Goal: Information Seeking & Learning: Learn about a topic

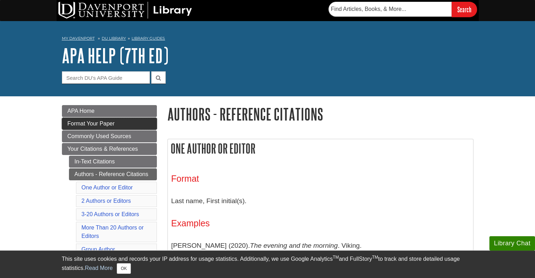
click at [69, 125] on span "Format Your Paper" at bounding box center [91, 124] width 47 height 6
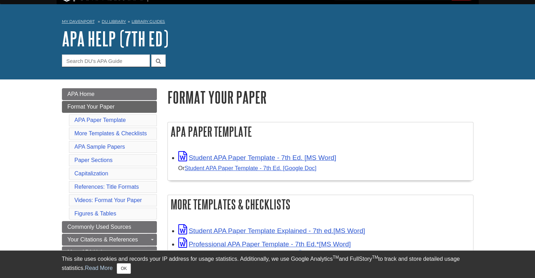
scroll to position [35, 0]
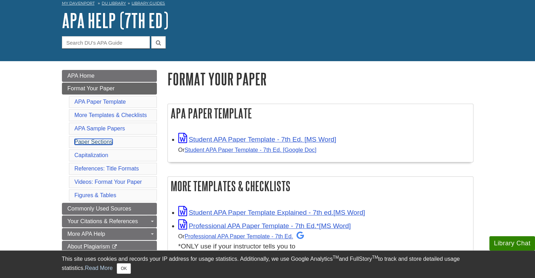
click at [82, 141] on link "Paper Sections" at bounding box center [94, 142] width 38 height 6
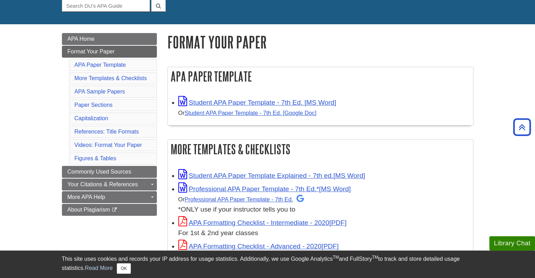
scroll to position [50, 0]
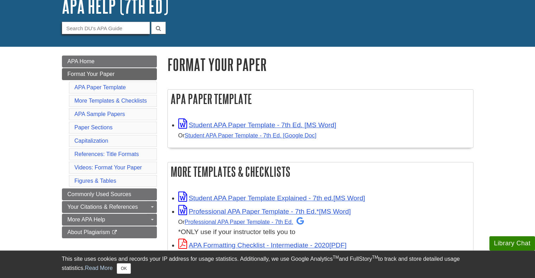
click at [97, 32] on input "Guide Search Terms" at bounding box center [106, 28] width 88 height 12
type input "list"
click at [151, 22] on button "submit" at bounding box center [158, 28] width 14 height 12
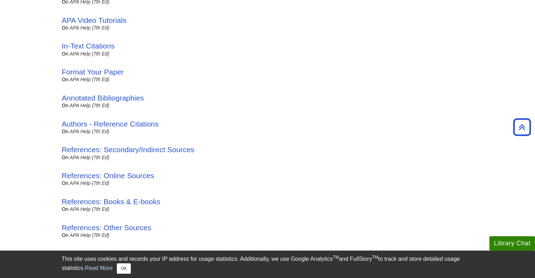
scroll to position [281, 0]
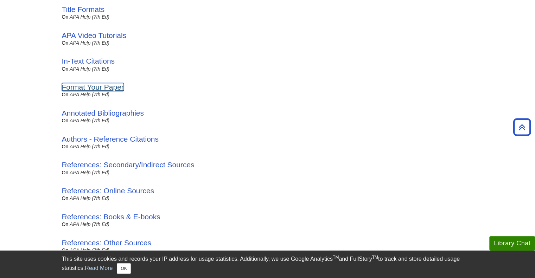
drag, startPoint x: 67, startPoint y: 87, endPoint x: 64, endPoint y: 91, distance: 5.1
click at [67, 87] on link "Format Your Paper" at bounding box center [93, 87] width 62 height 8
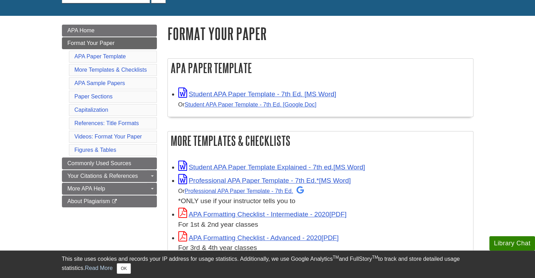
scroll to position [106, 0]
